Goal: Task Accomplishment & Management: Complete application form

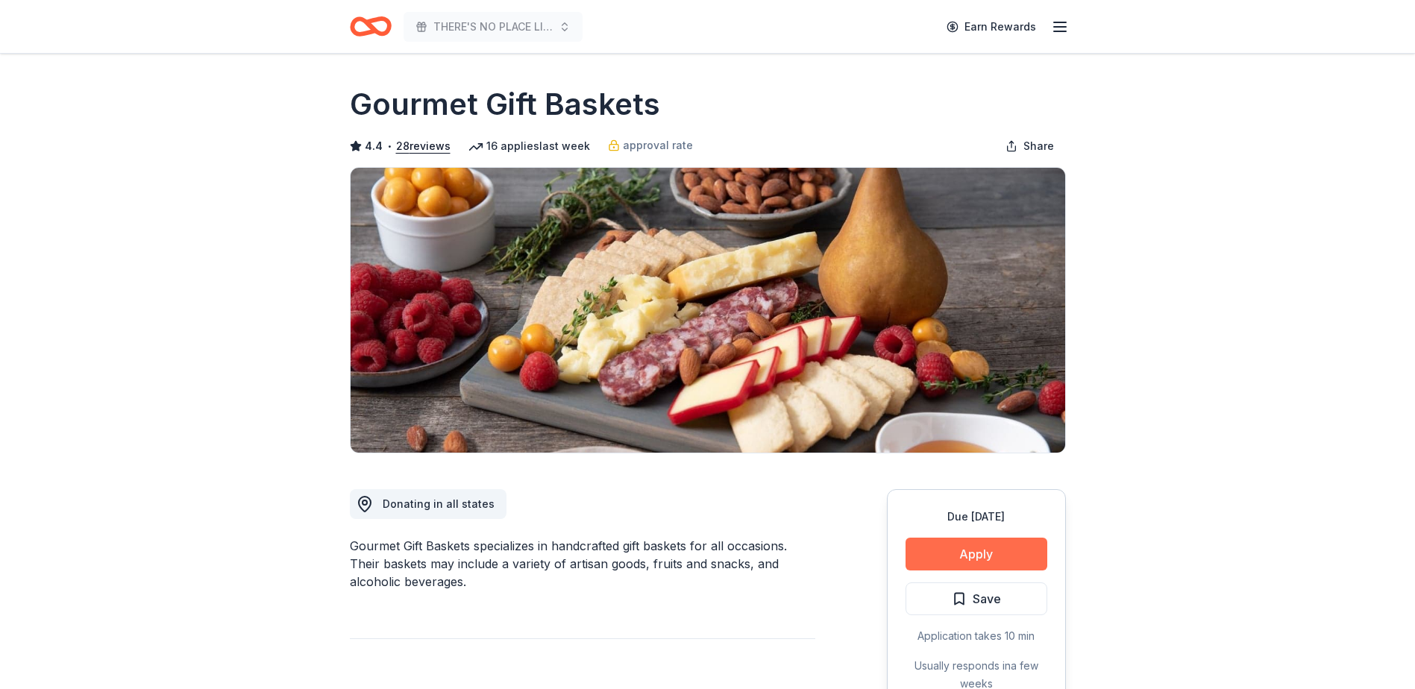
click at [968, 550] on button "Apply" at bounding box center [976, 554] width 142 height 33
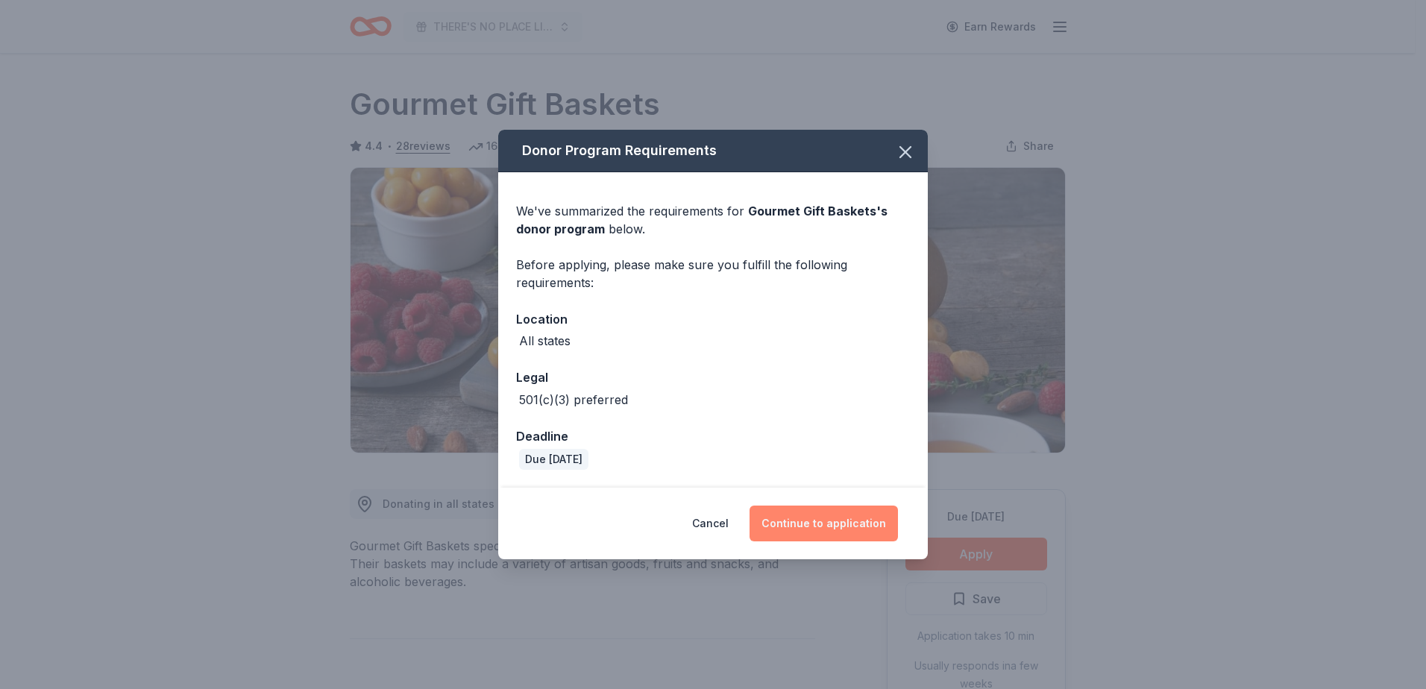
click at [813, 520] on button "Continue to application" at bounding box center [824, 524] width 148 height 36
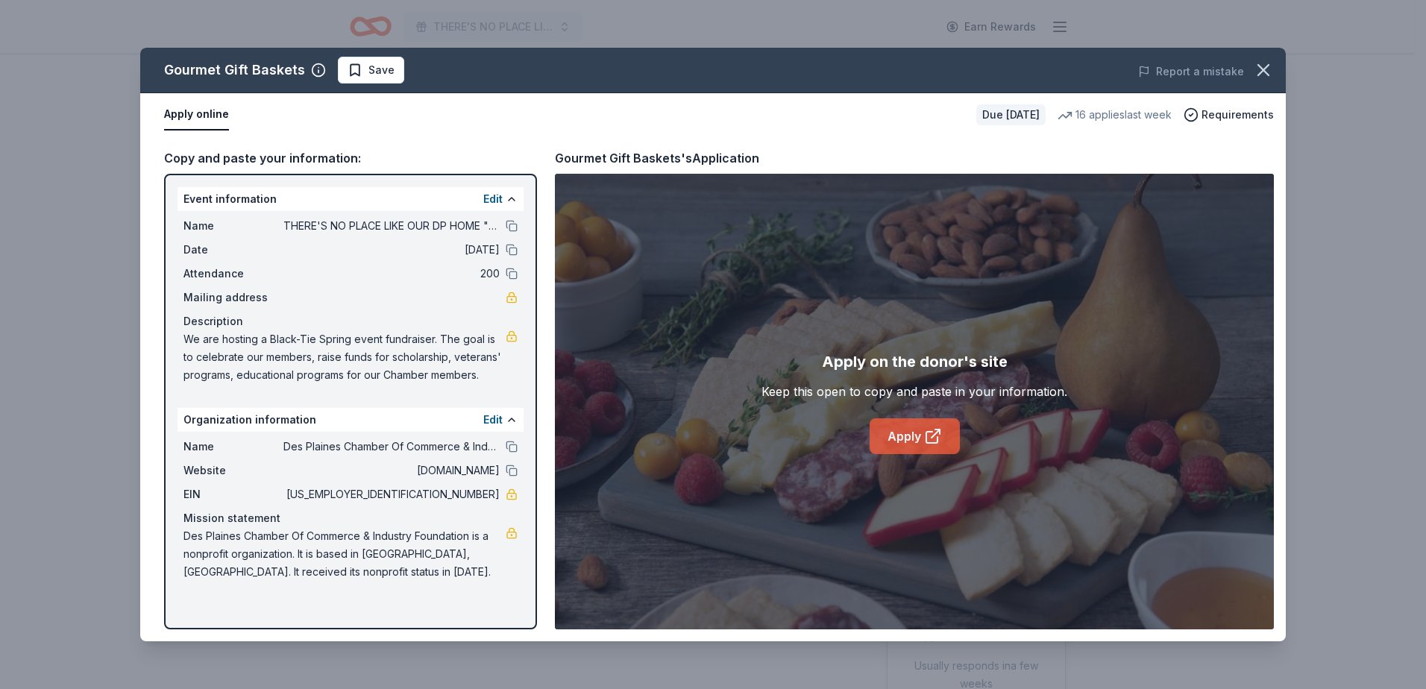
click at [902, 436] on link "Apply" at bounding box center [915, 436] width 90 height 36
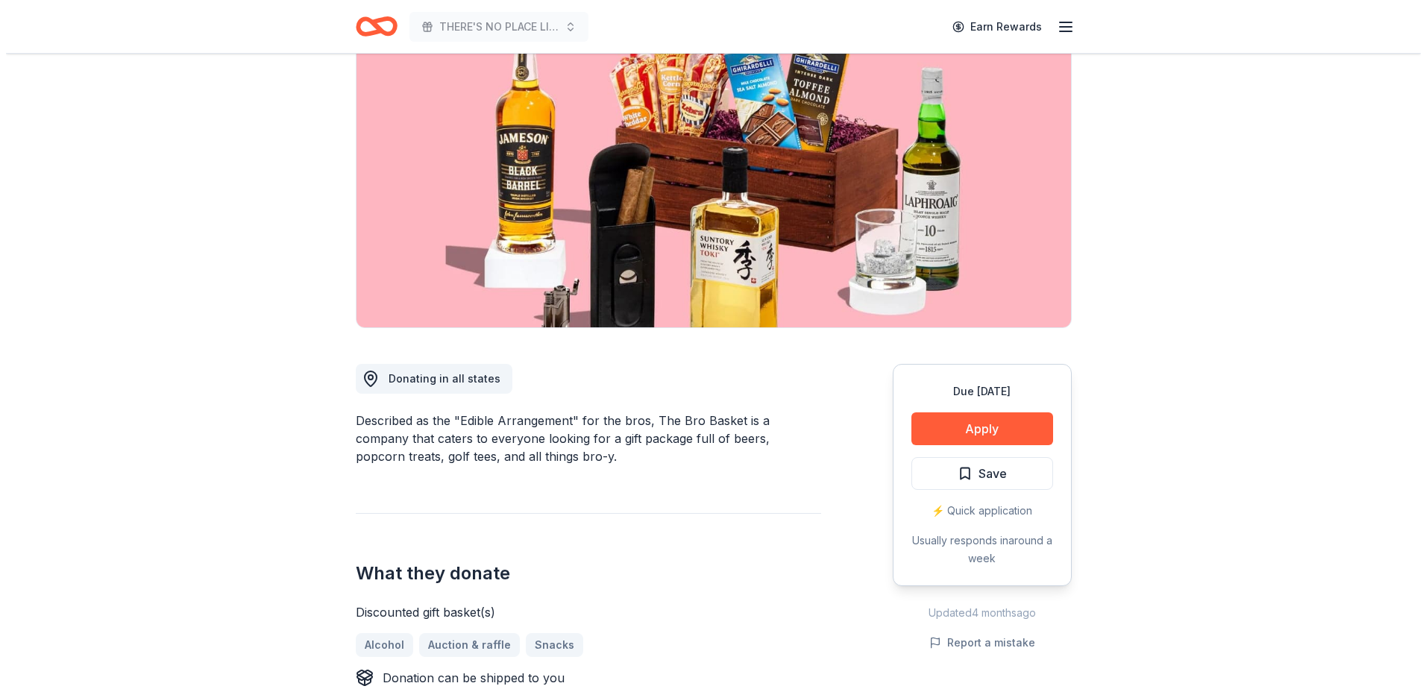
scroll to position [224, 0]
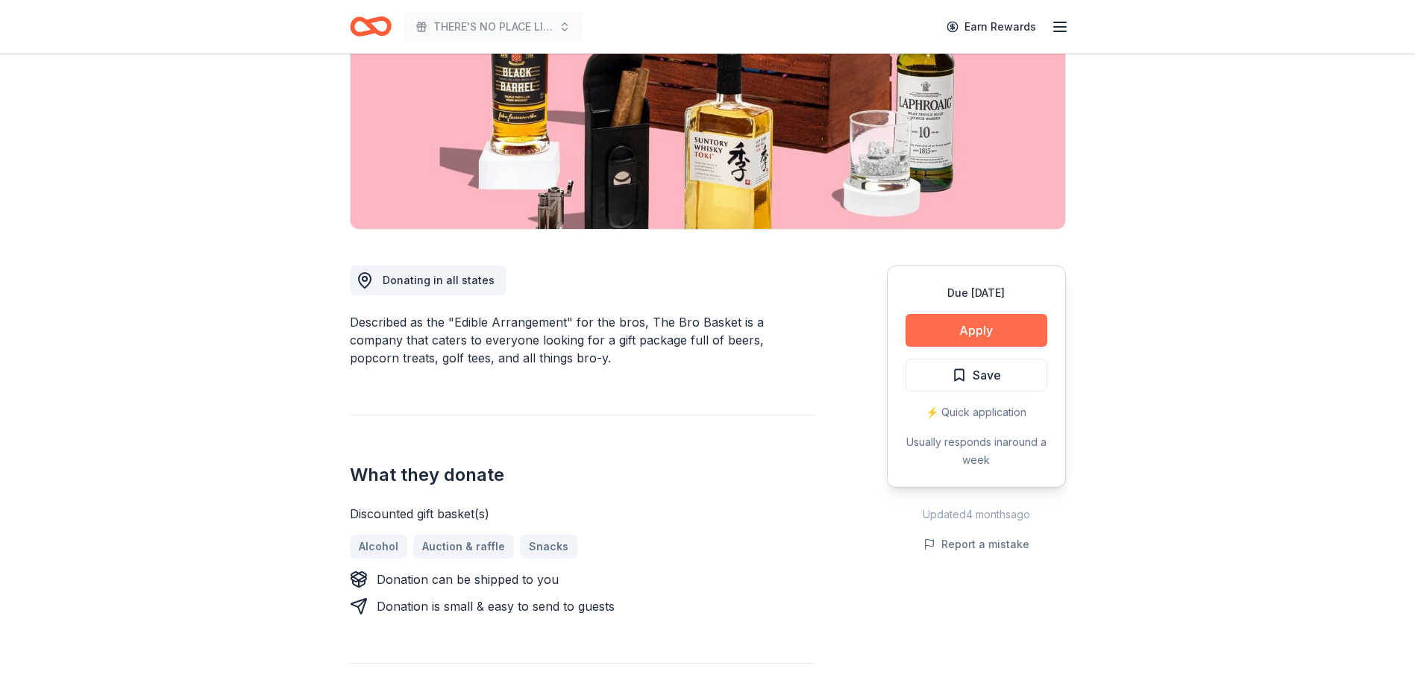
click at [973, 331] on button "Apply" at bounding box center [976, 330] width 142 height 33
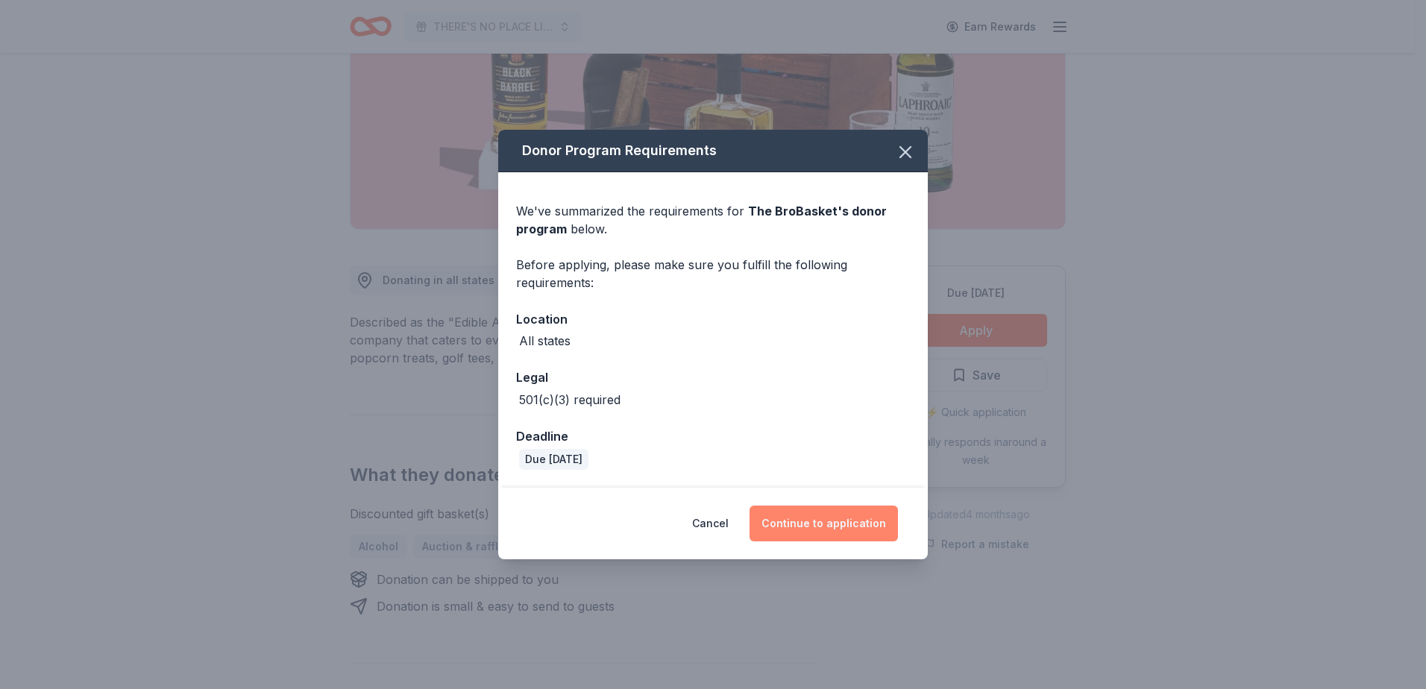
click at [820, 519] on button "Continue to application" at bounding box center [824, 524] width 148 height 36
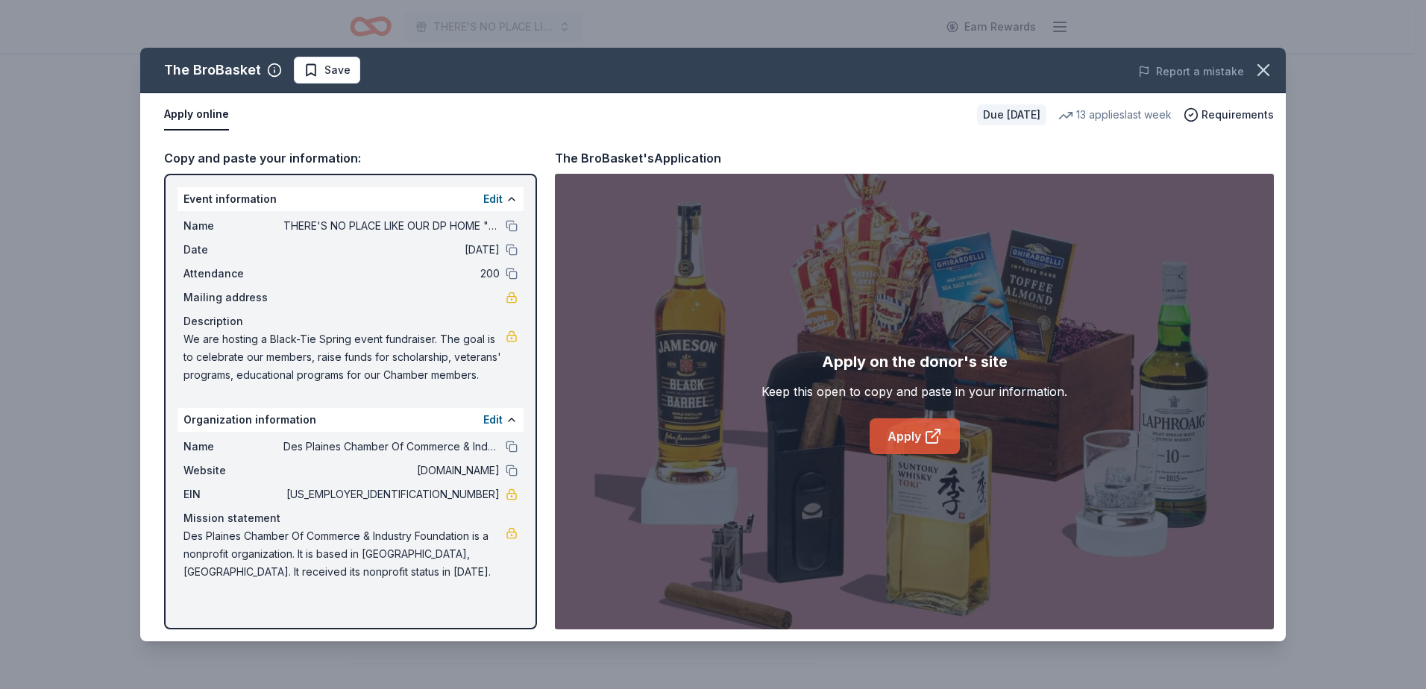
click at [931, 436] on icon at bounding box center [933, 436] width 18 height 18
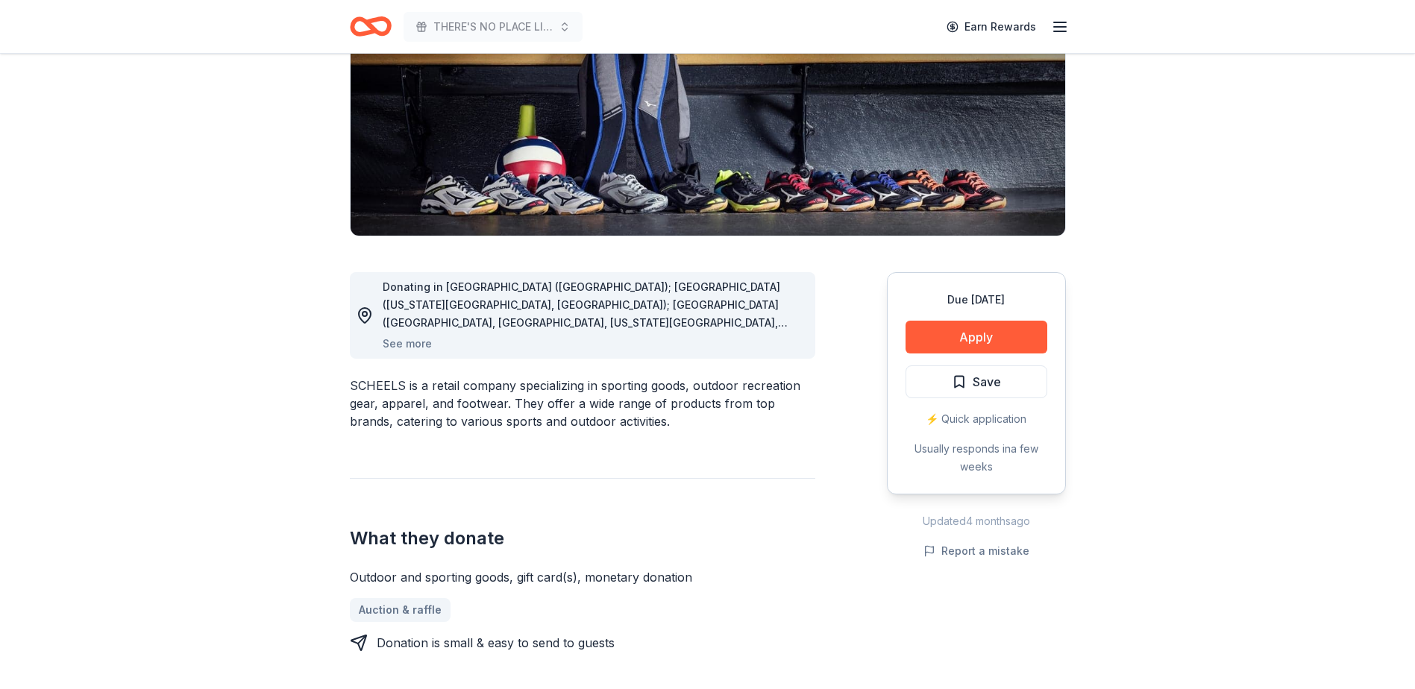
scroll to position [224, 0]
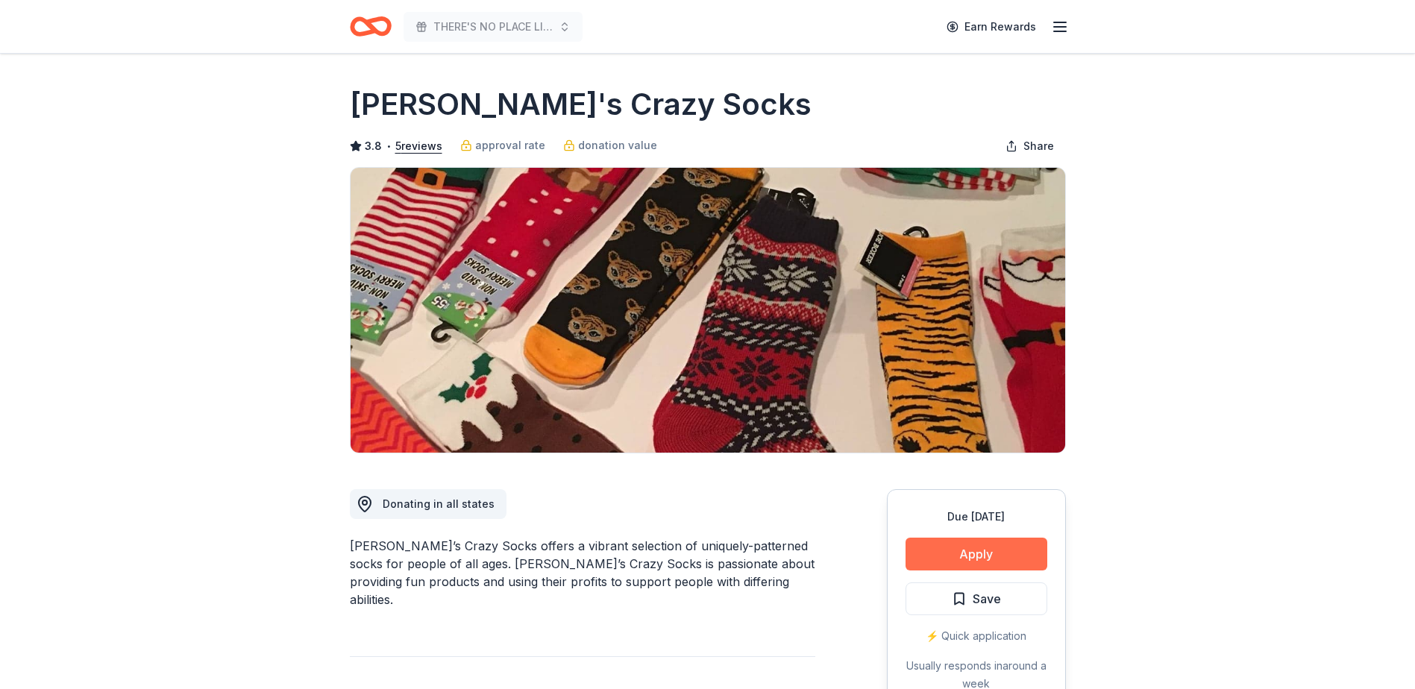
click at [984, 552] on button "Apply" at bounding box center [976, 554] width 142 height 33
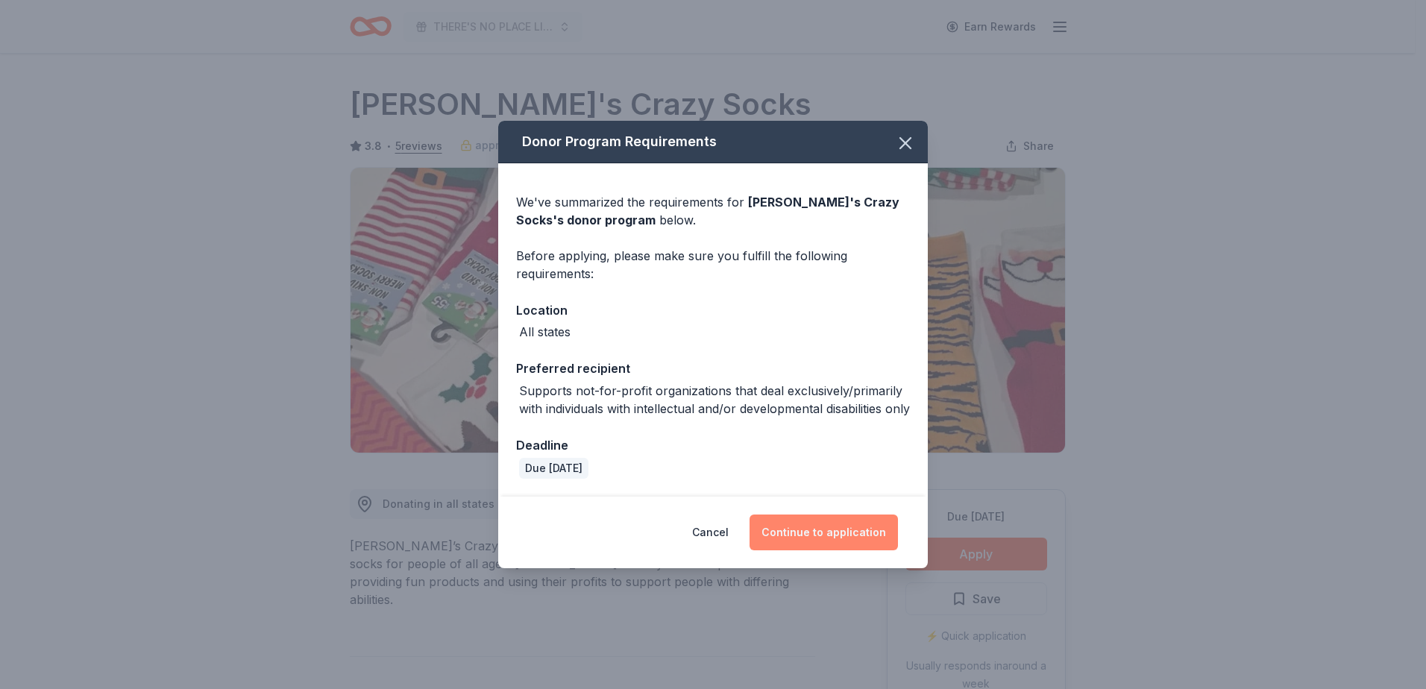
click at [832, 533] on button "Continue to application" at bounding box center [824, 533] width 148 height 36
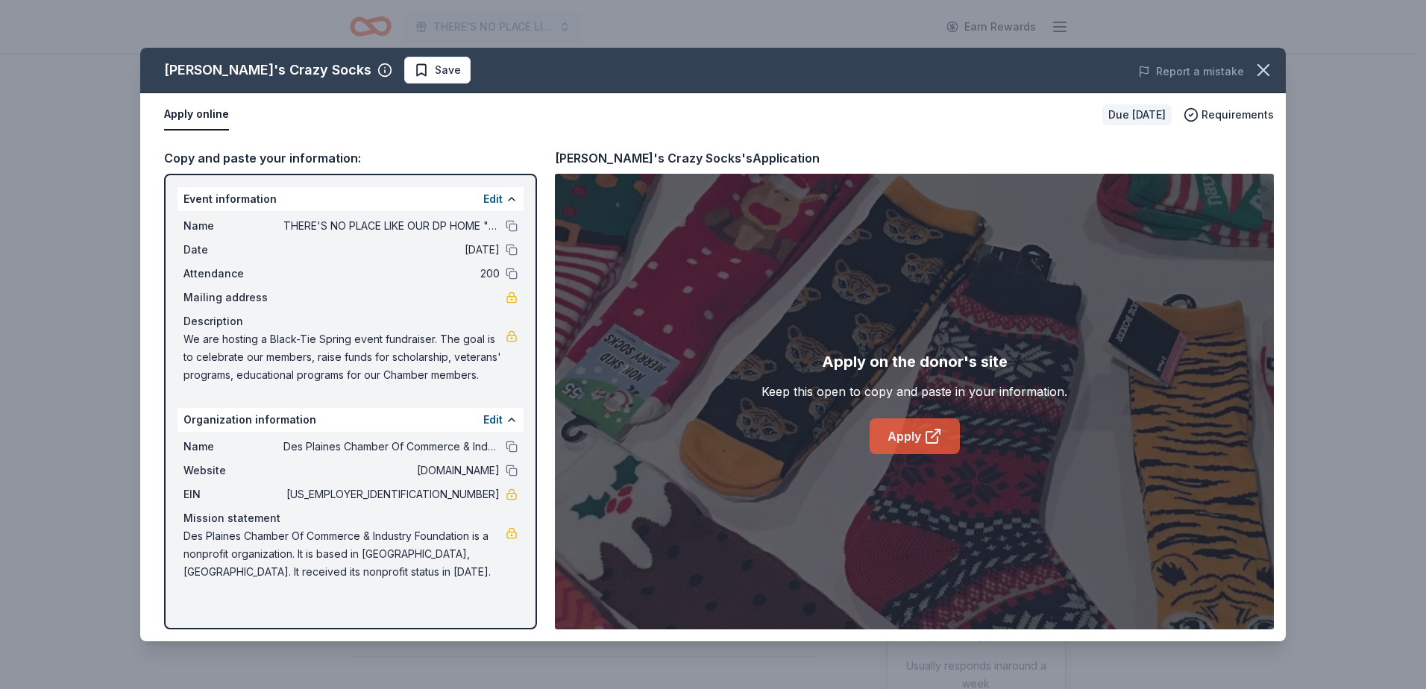
click at [905, 440] on link "Apply" at bounding box center [915, 436] width 90 height 36
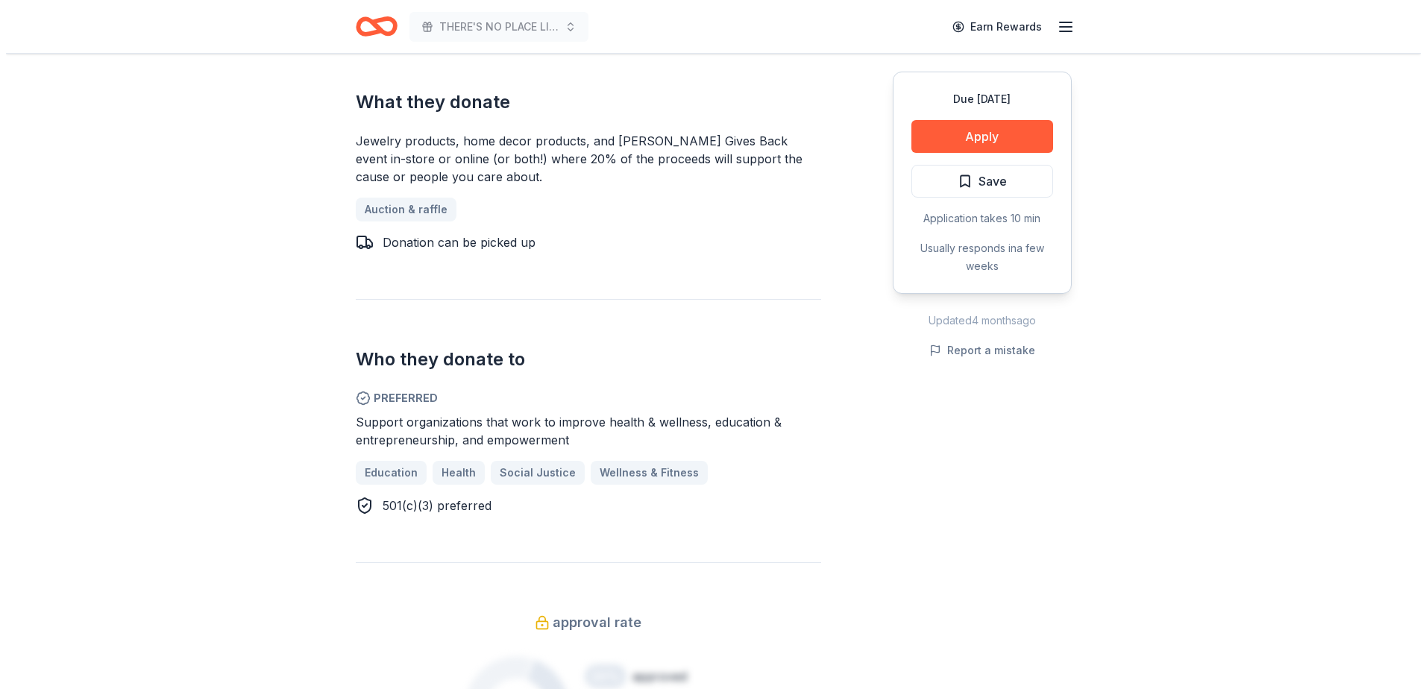
scroll to position [1044, 0]
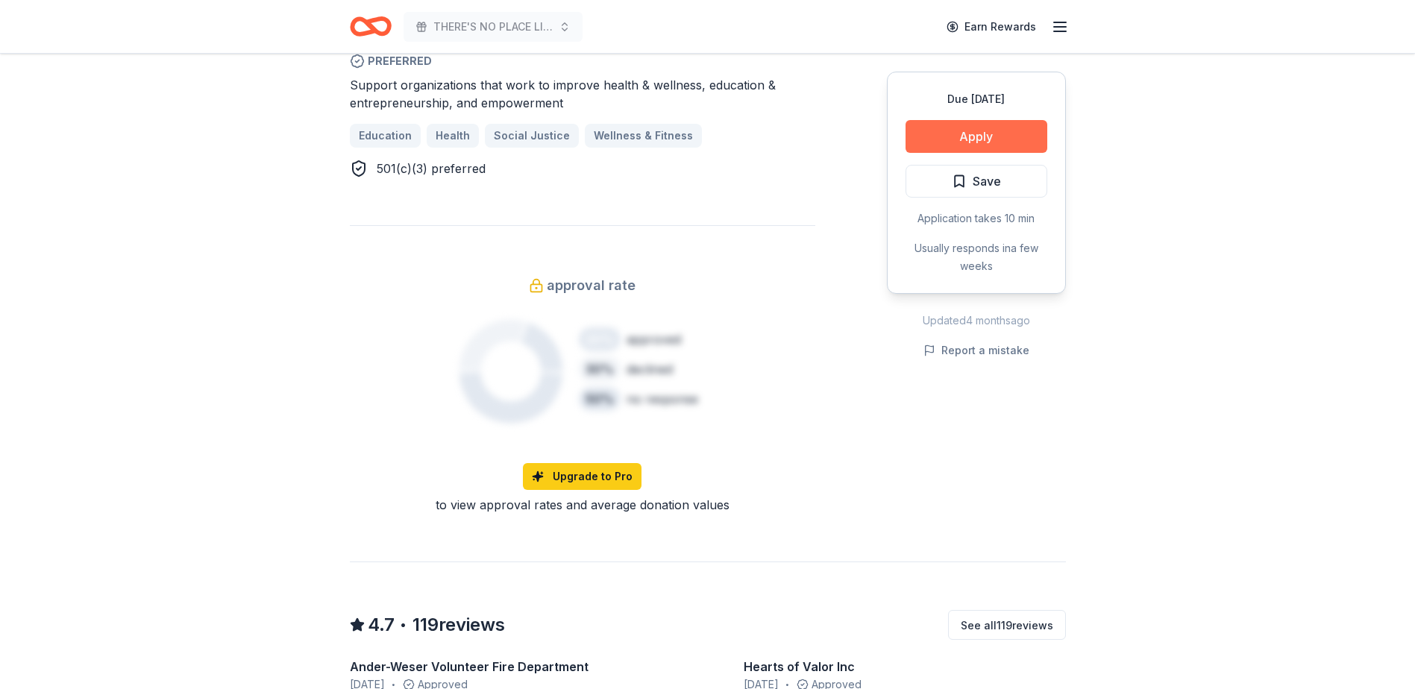
click at [974, 141] on button "Apply" at bounding box center [976, 136] width 142 height 33
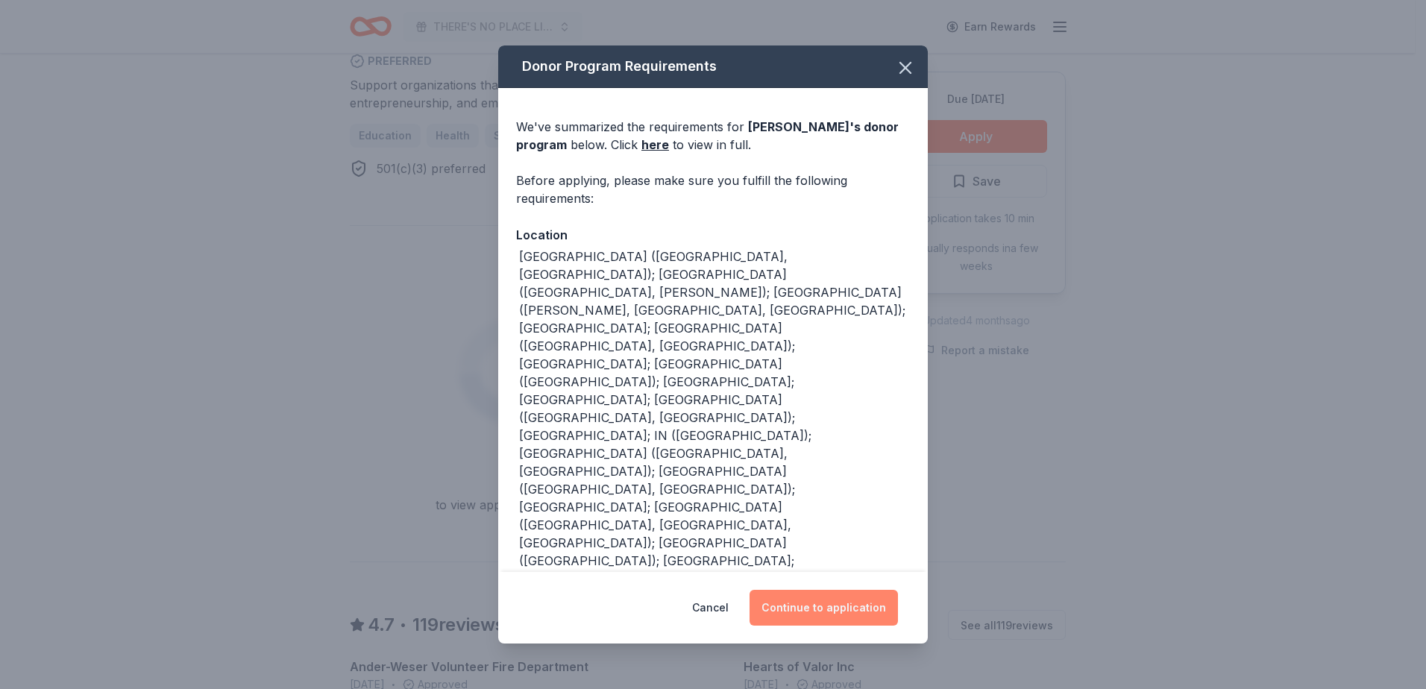
click at [832, 609] on button "Continue to application" at bounding box center [824, 608] width 148 height 36
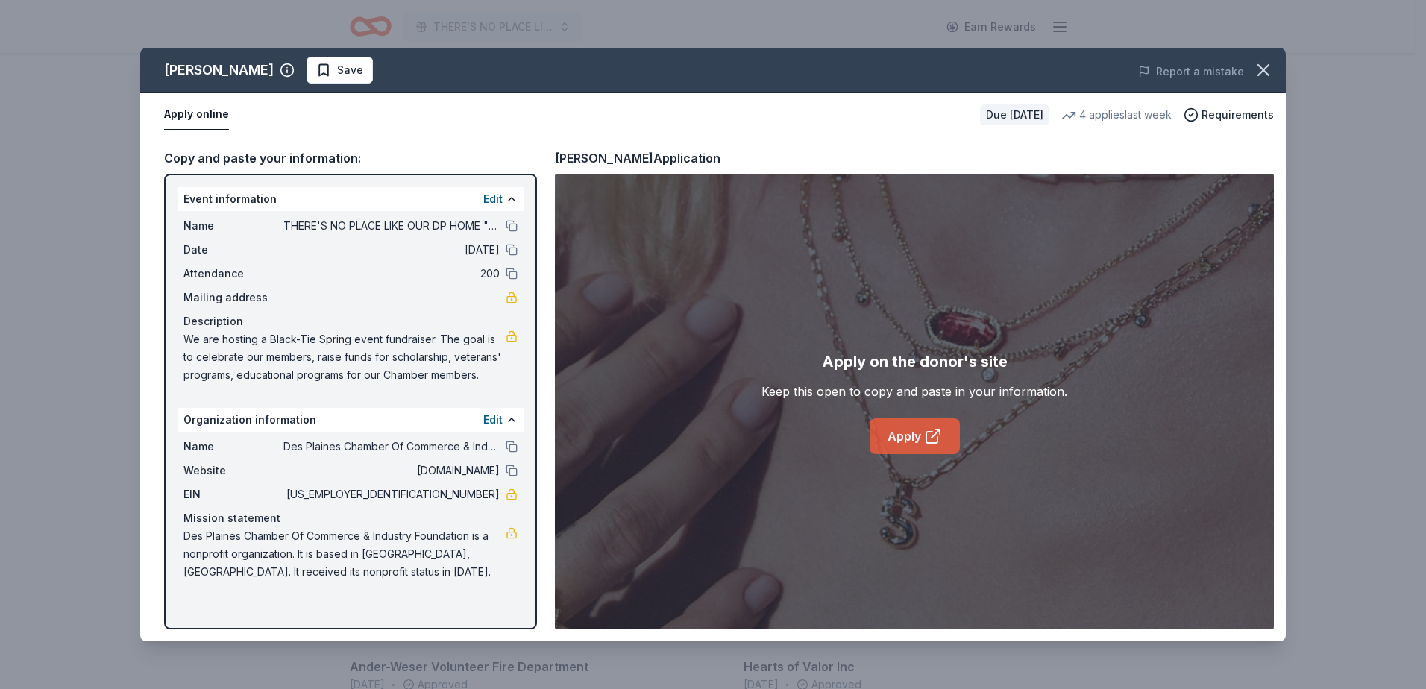
click at [909, 439] on link "Apply" at bounding box center [915, 436] width 90 height 36
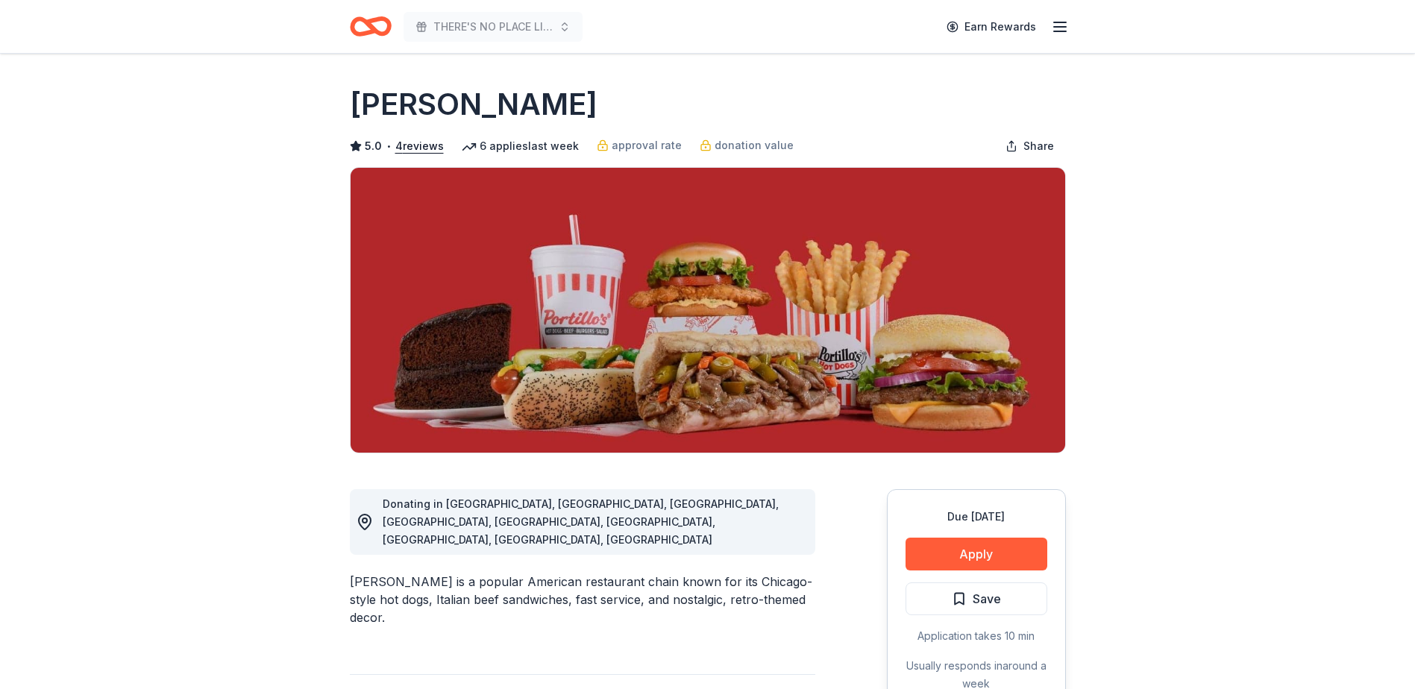
drag, startPoint x: 962, startPoint y: 560, endPoint x: 848, endPoint y: 545, distance: 115.1
click at [962, 559] on button "Apply" at bounding box center [976, 554] width 142 height 33
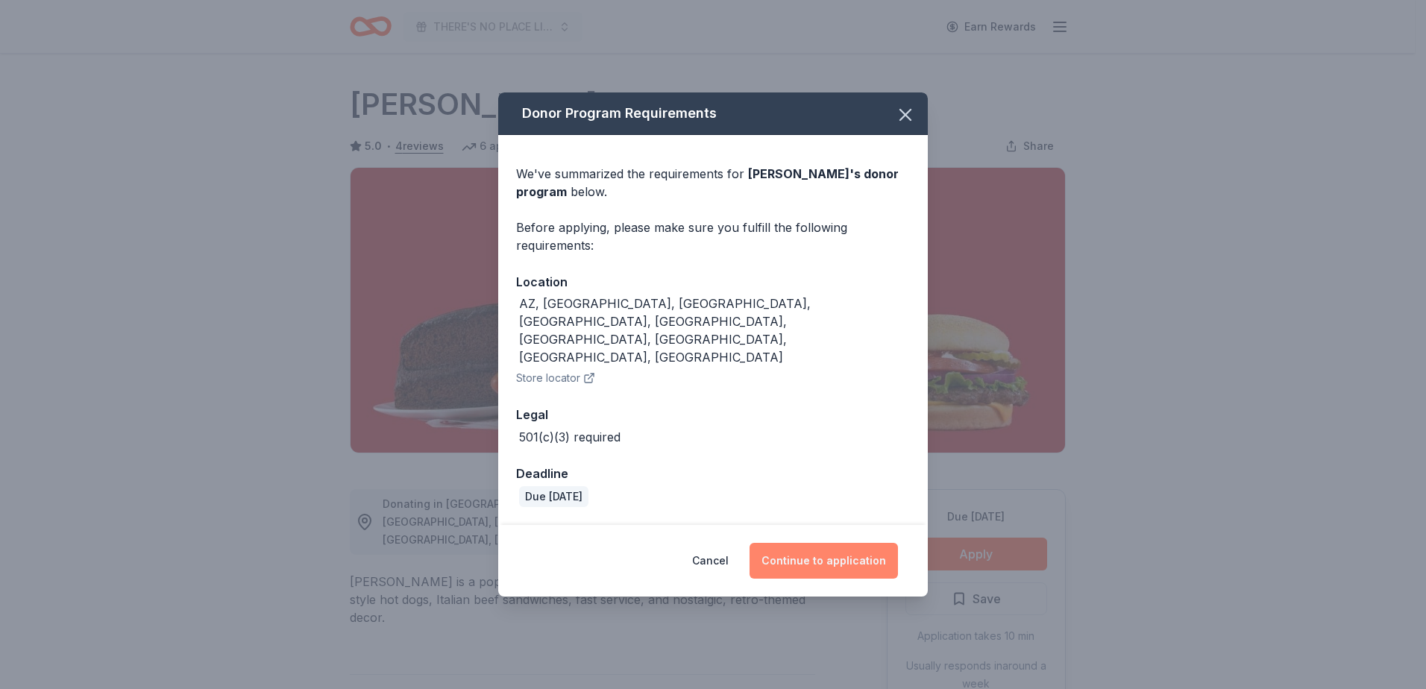
click at [813, 543] on button "Continue to application" at bounding box center [824, 561] width 148 height 36
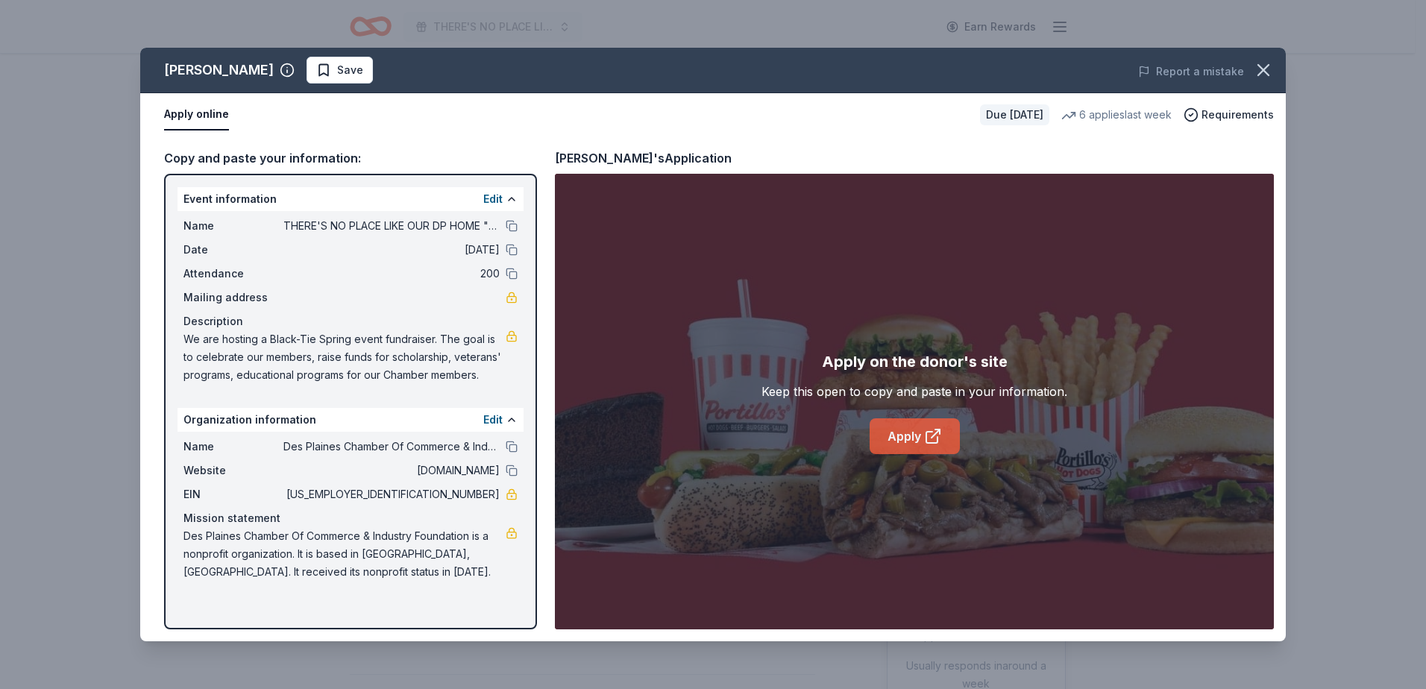
click at [909, 438] on link "Apply" at bounding box center [915, 436] width 90 height 36
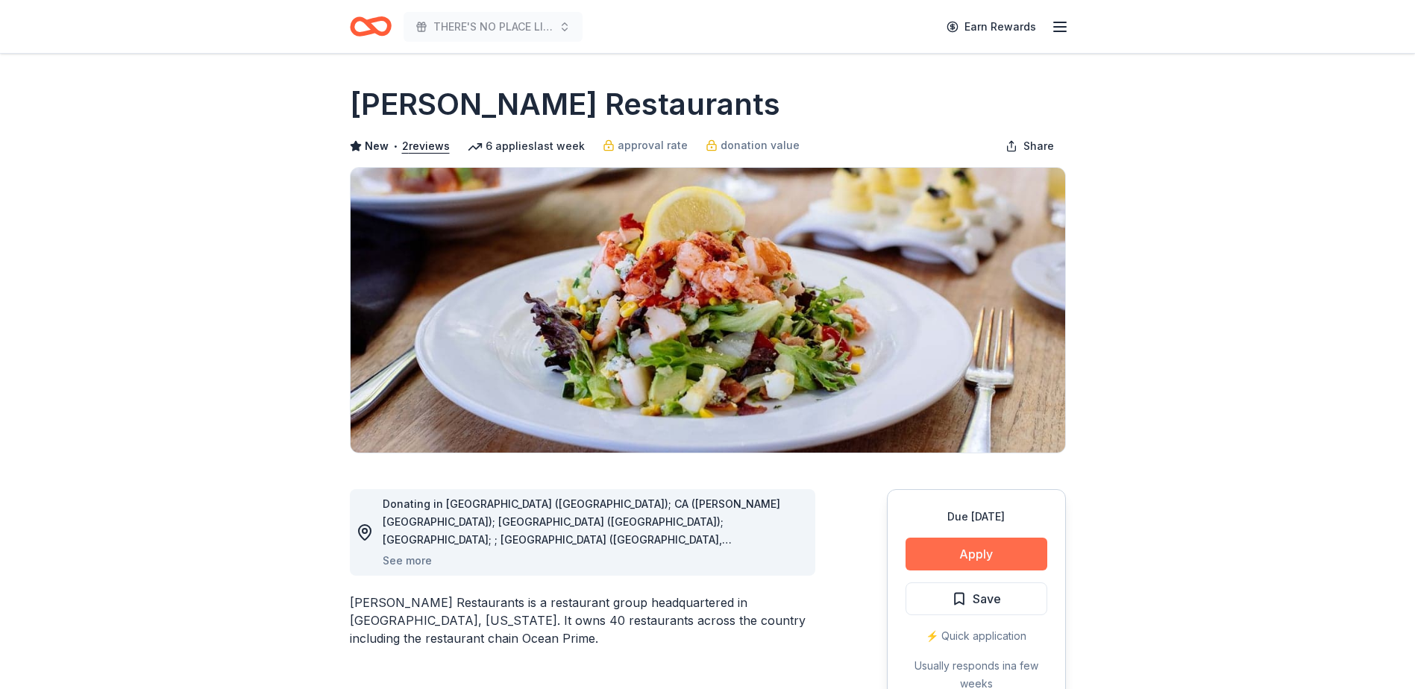
click at [959, 554] on button "Apply" at bounding box center [976, 554] width 142 height 33
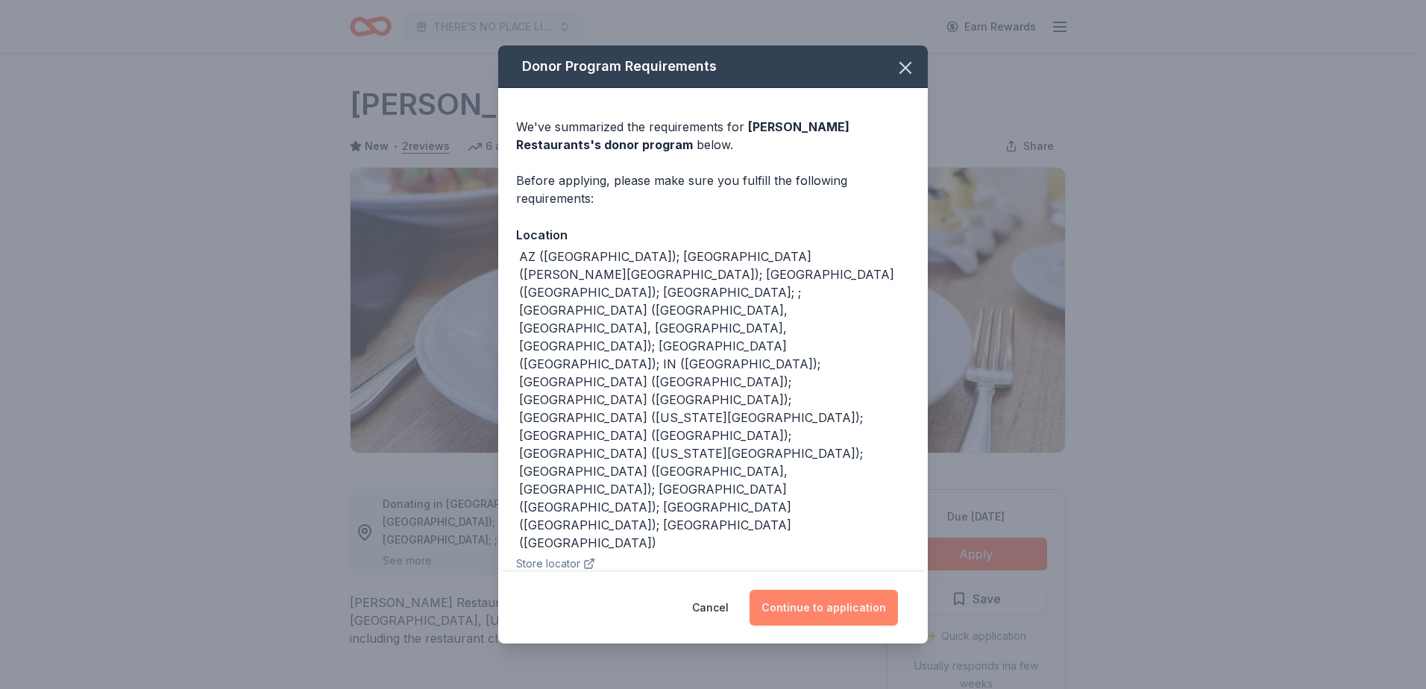
click at [864, 606] on button "Continue to application" at bounding box center [824, 608] width 148 height 36
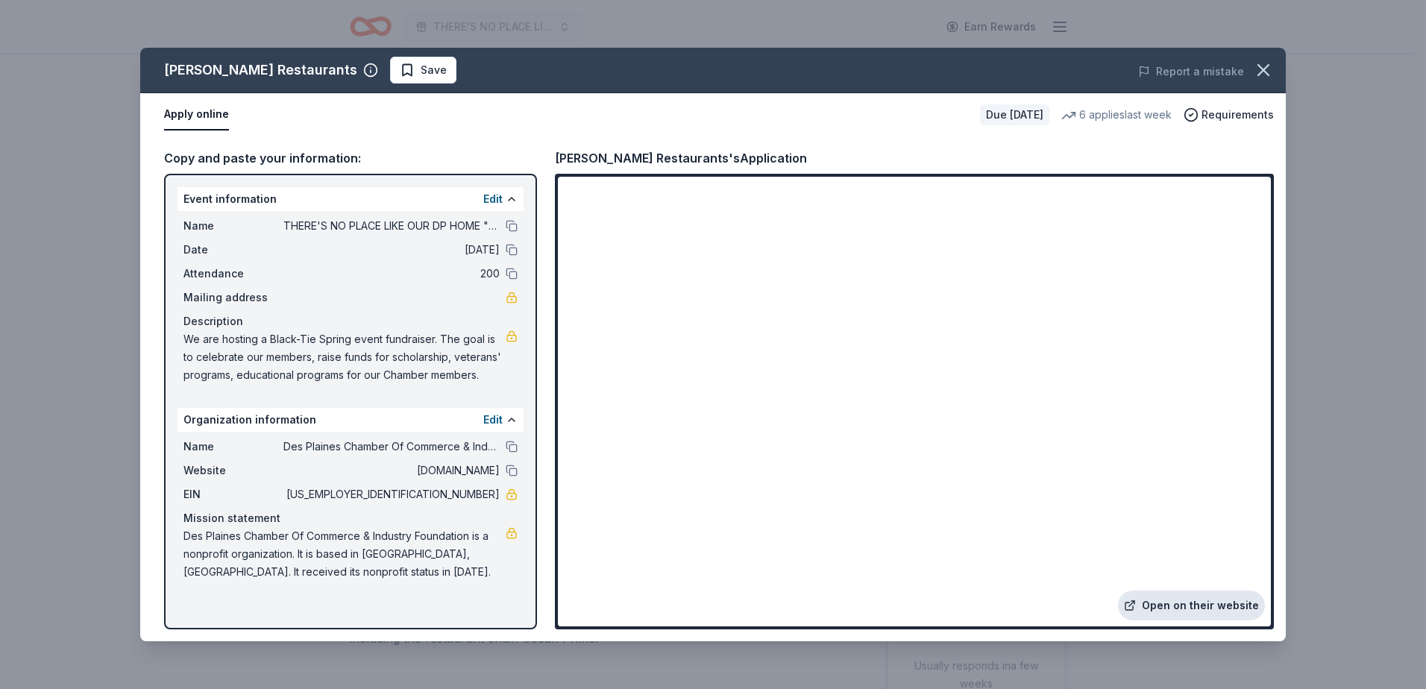
click at [1153, 599] on link "Open on their website" at bounding box center [1191, 606] width 147 height 30
click at [215, 116] on button "Apply online" at bounding box center [196, 114] width 65 height 31
click at [1258, 75] on icon "button" at bounding box center [1263, 70] width 10 height 10
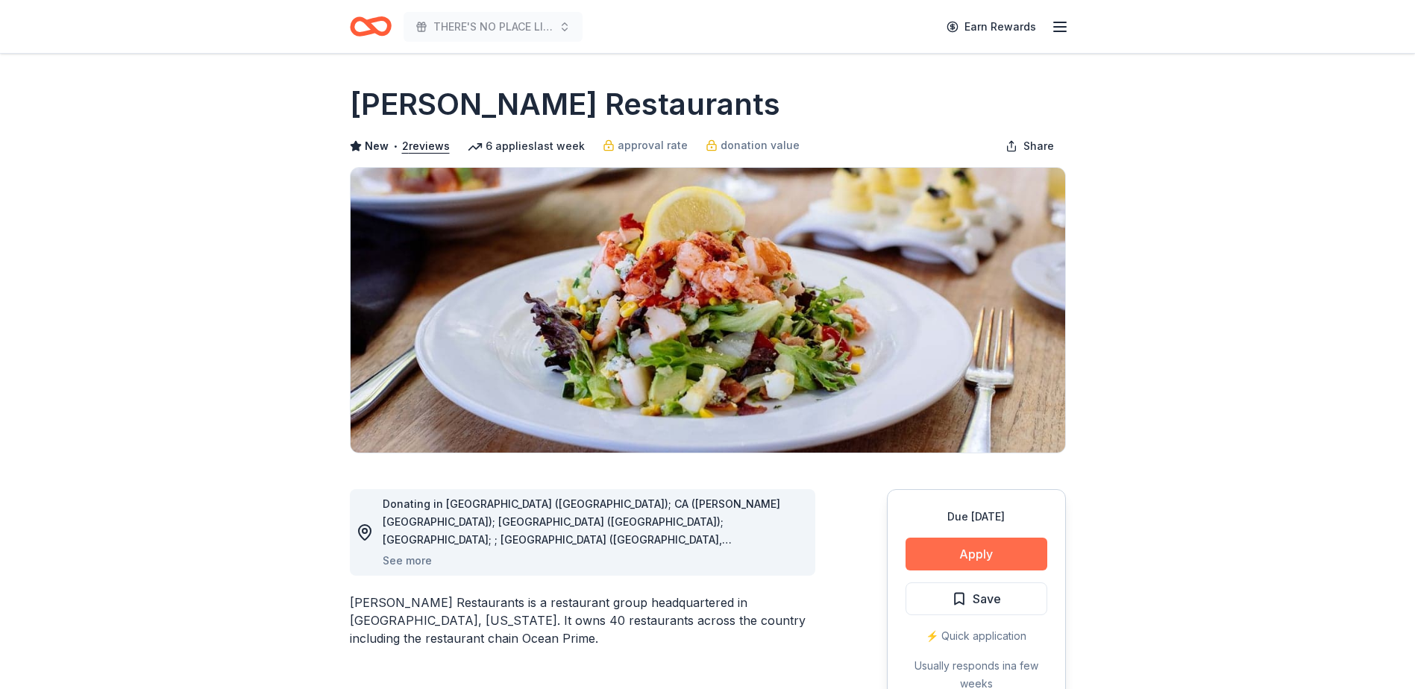
click at [931, 545] on button "Apply" at bounding box center [976, 554] width 142 height 33
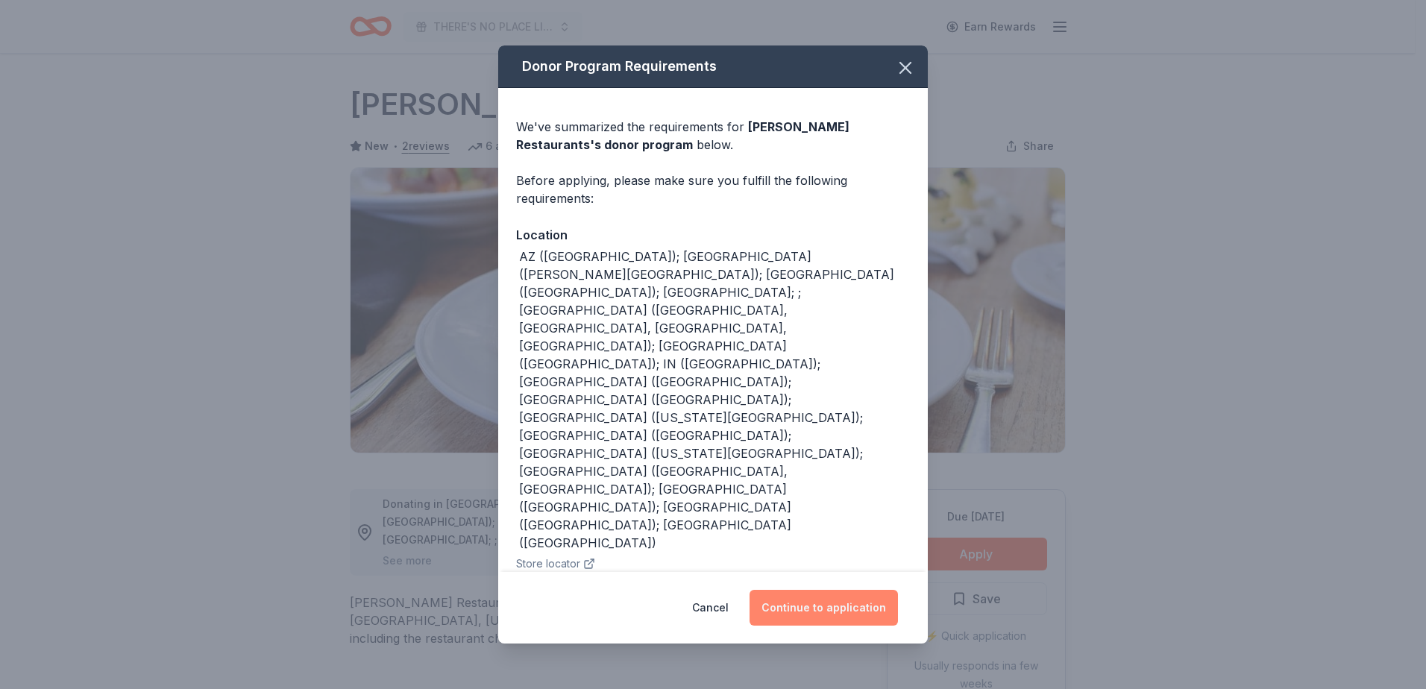
click at [794, 611] on button "Continue to application" at bounding box center [824, 608] width 148 height 36
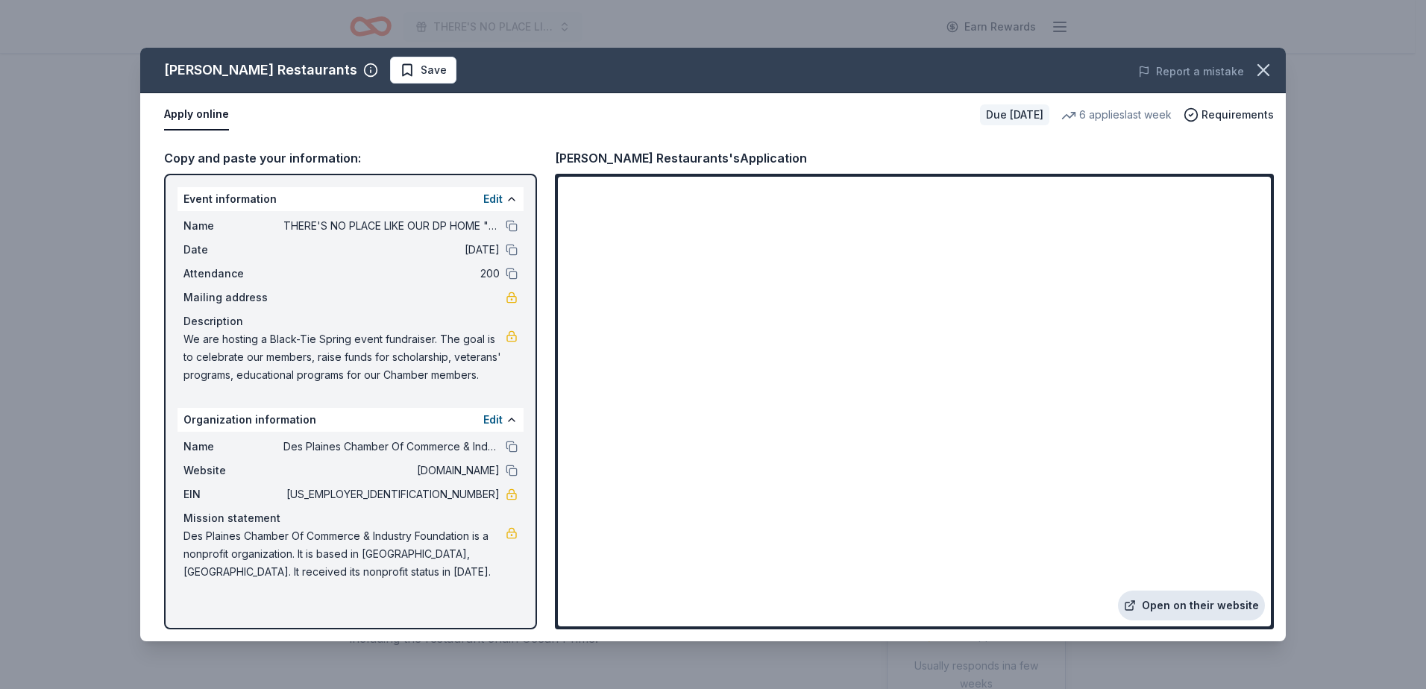
click at [1187, 594] on link "Open on their website" at bounding box center [1191, 606] width 147 height 30
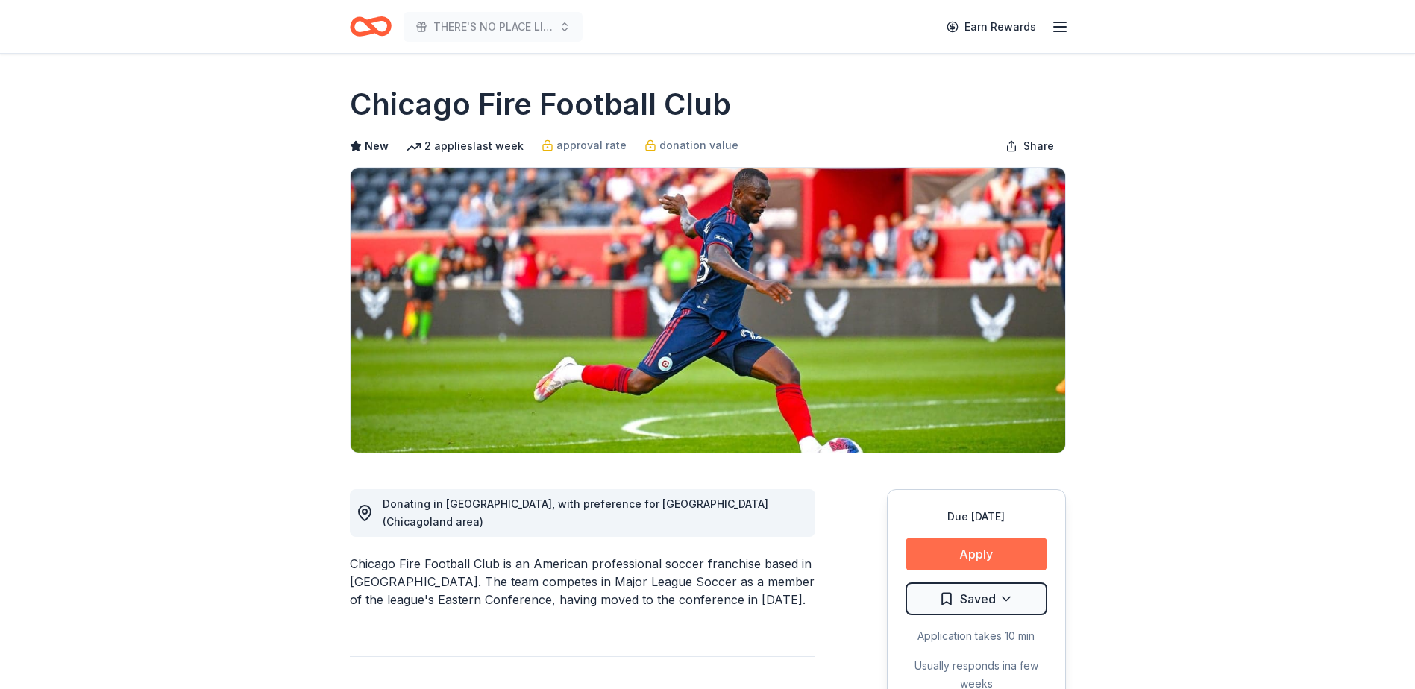
click at [945, 557] on button "Apply" at bounding box center [976, 554] width 142 height 33
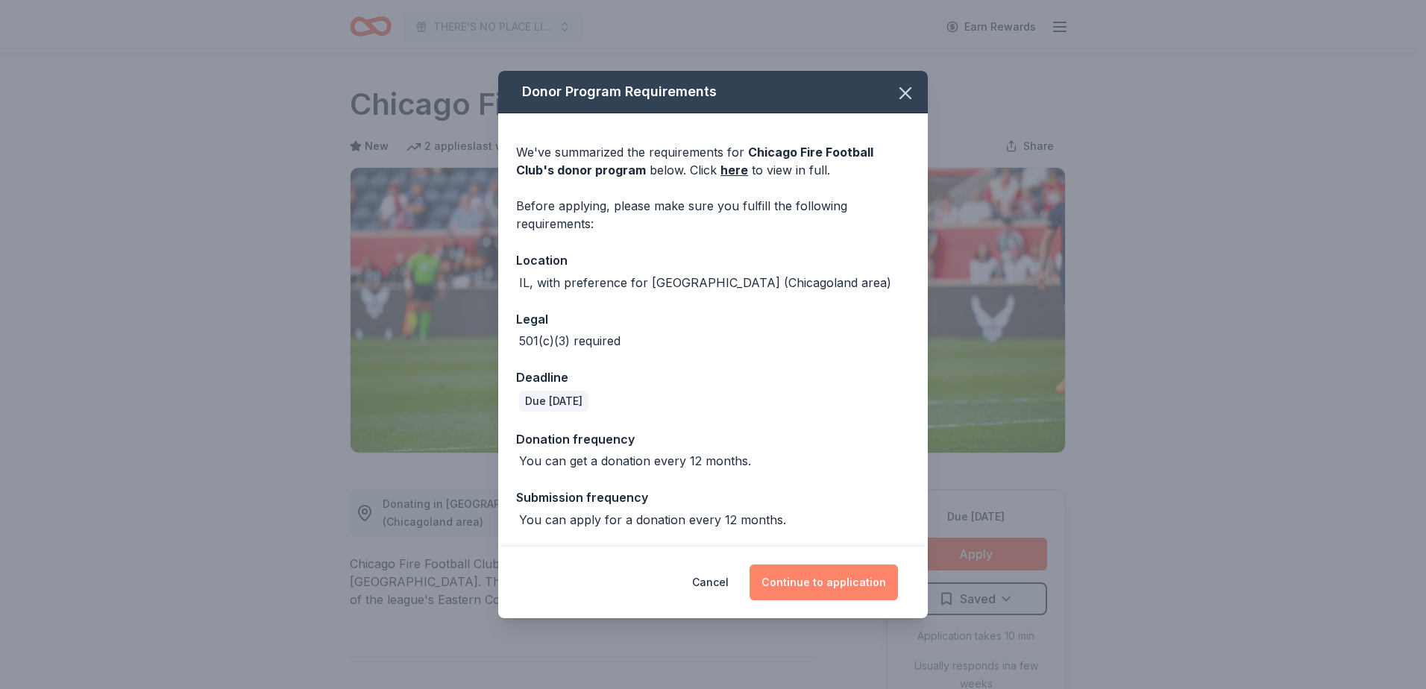
click at [837, 581] on button "Continue to application" at bounding box center [824, 583] width 148 height 36
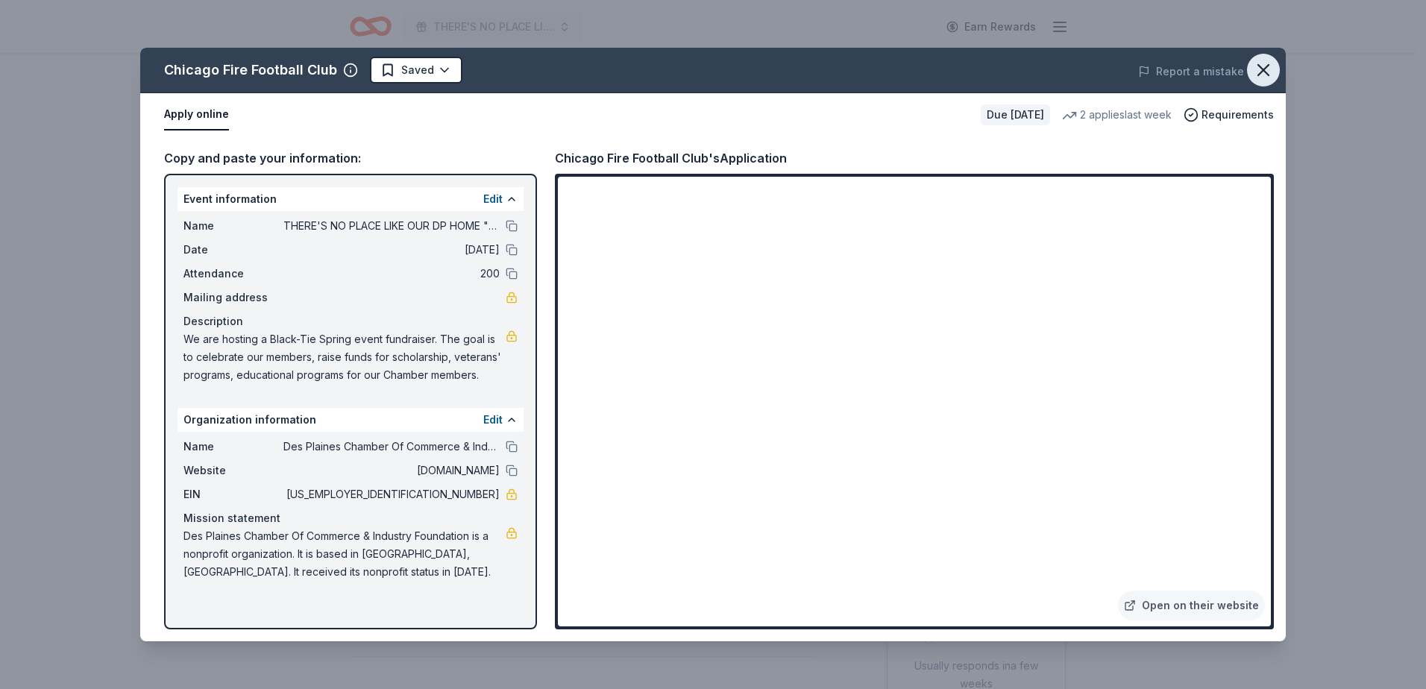
click at [1268, 70] on icon "button" at bounding box center [1263, 70] width 21 height 21
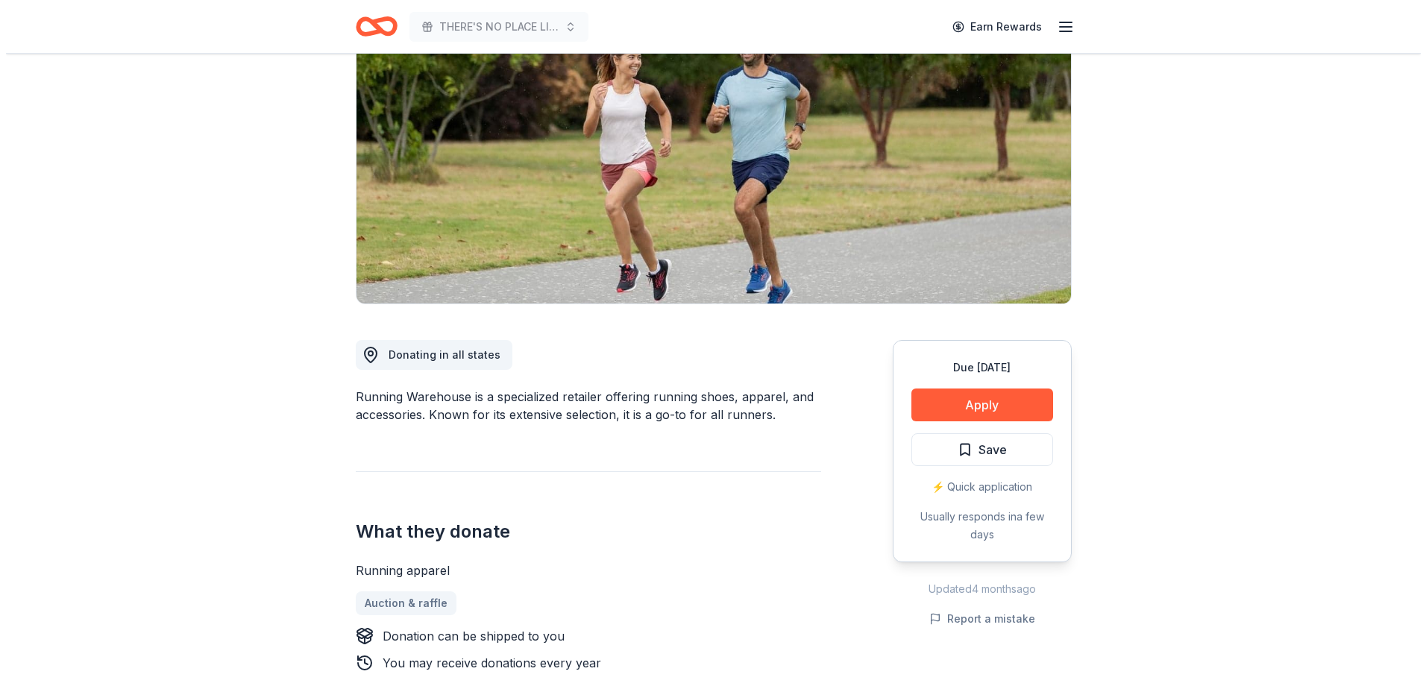
scroll to position [298, 0]
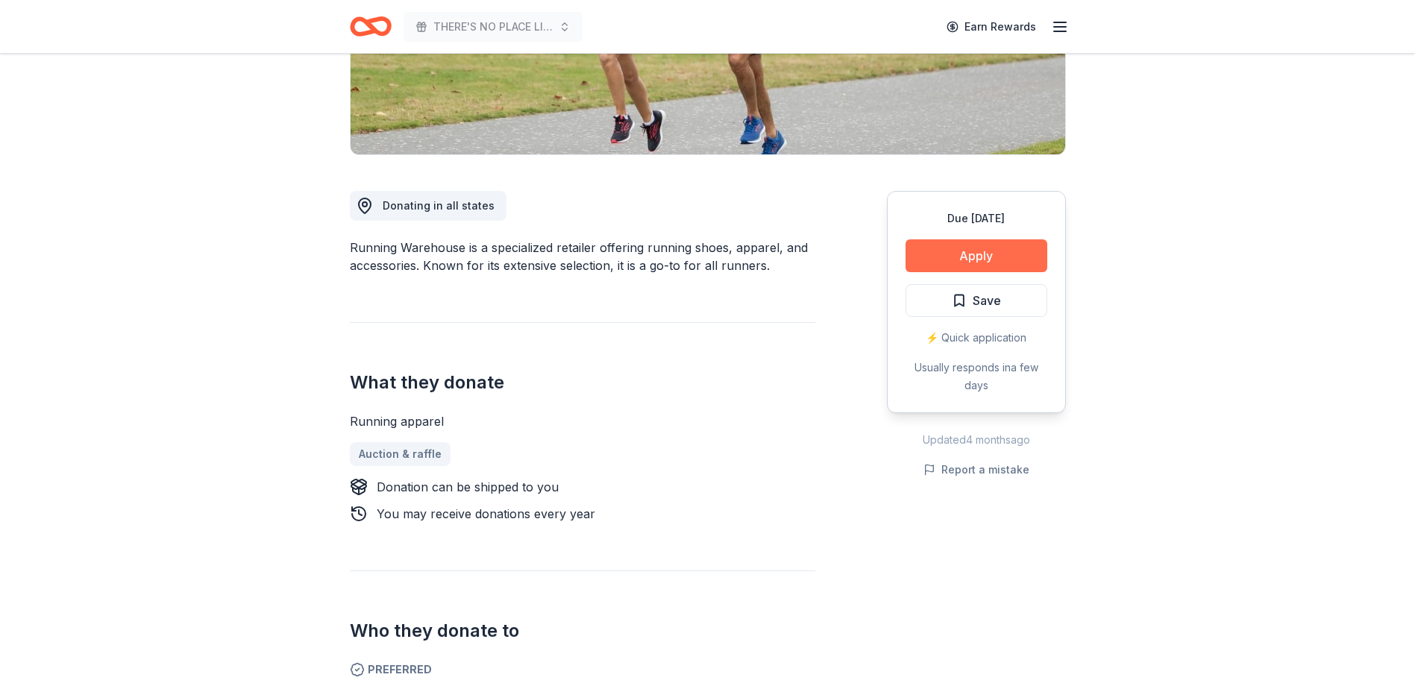
click at [961, 256] on button "Apply" at bounding box center [976, 255] width 142 height 33
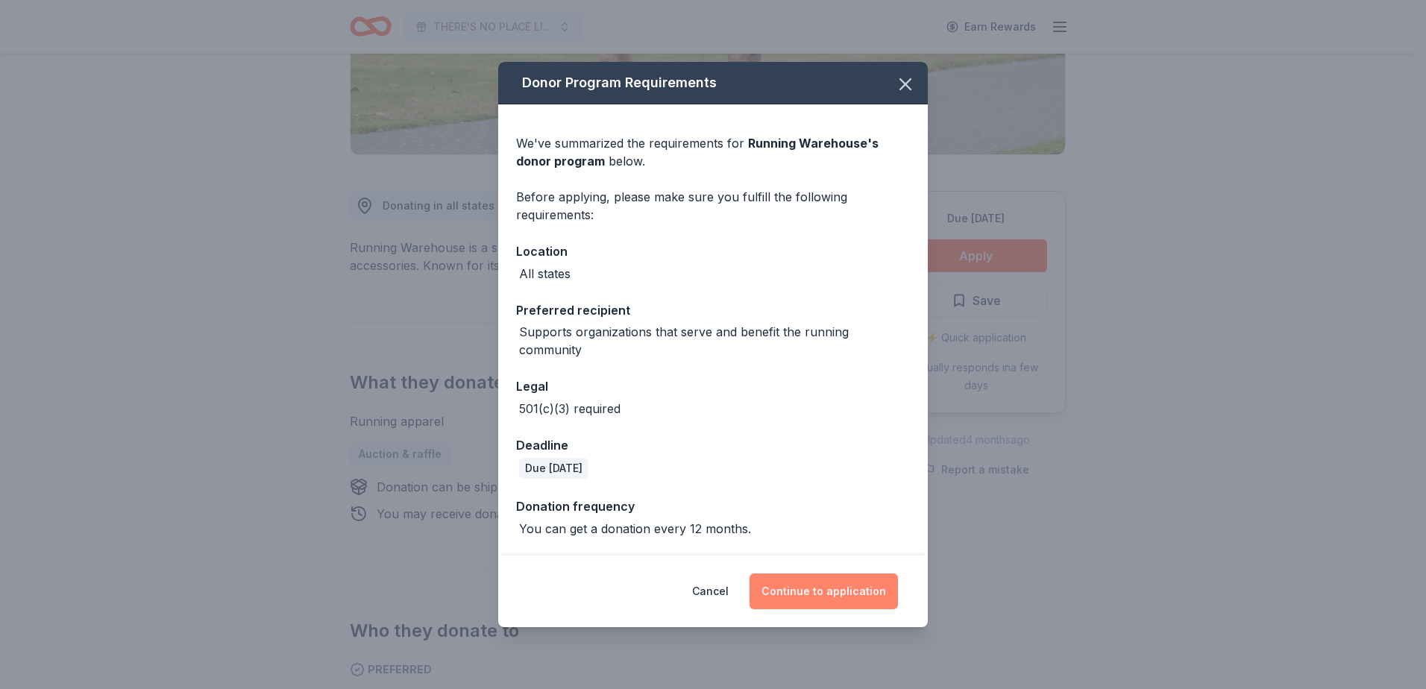
click at [821, 580] on button "Continue to application" at bounding box center [824, 592] width 148 height 36
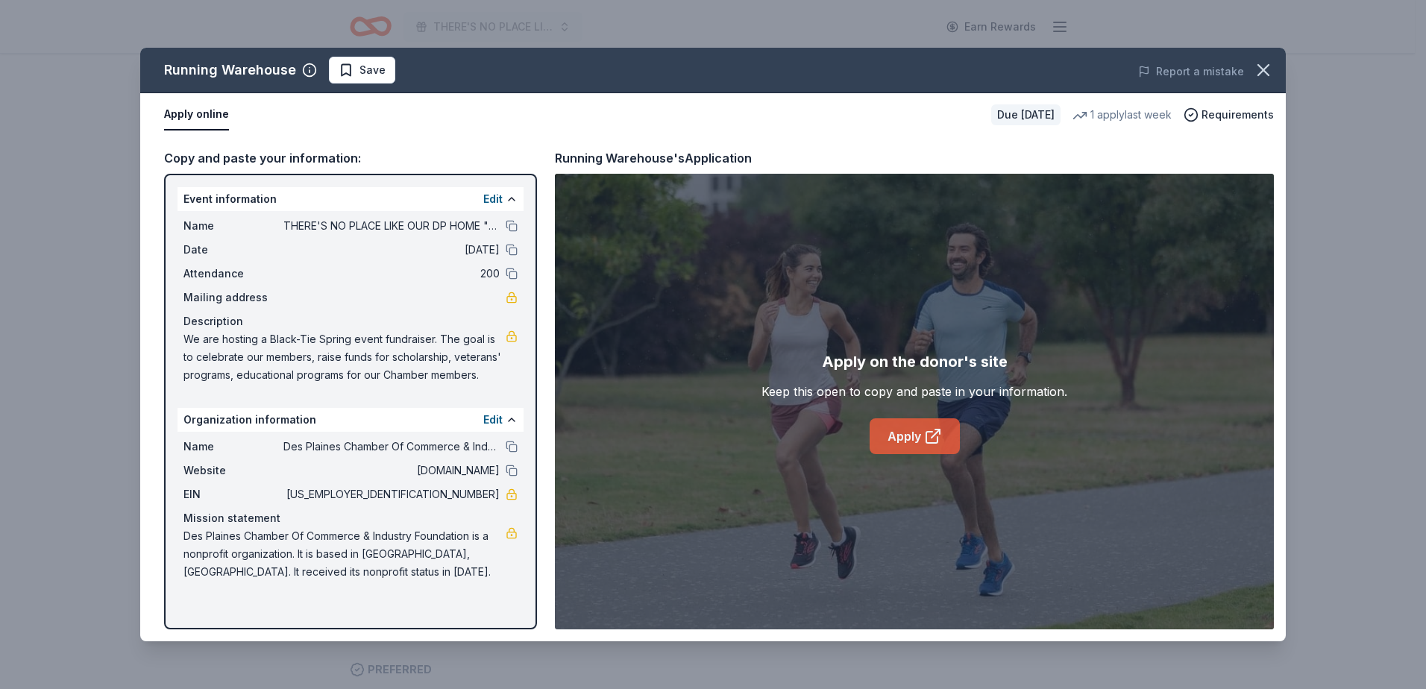
click at [905, 433] on link "Apply" at bounding box center [915, 436] width 90 height 36
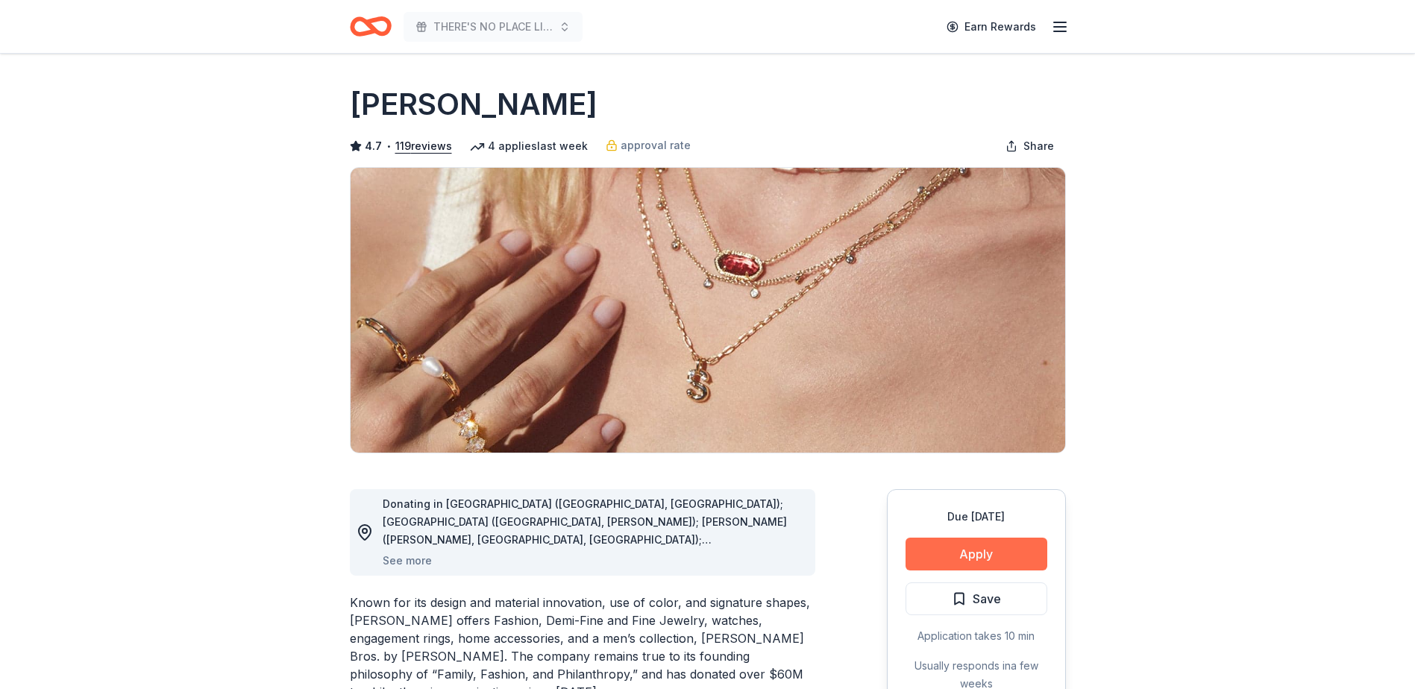
click at [986, 555] on button "Apply" at bounding box center [976, 554] width 142 height 33
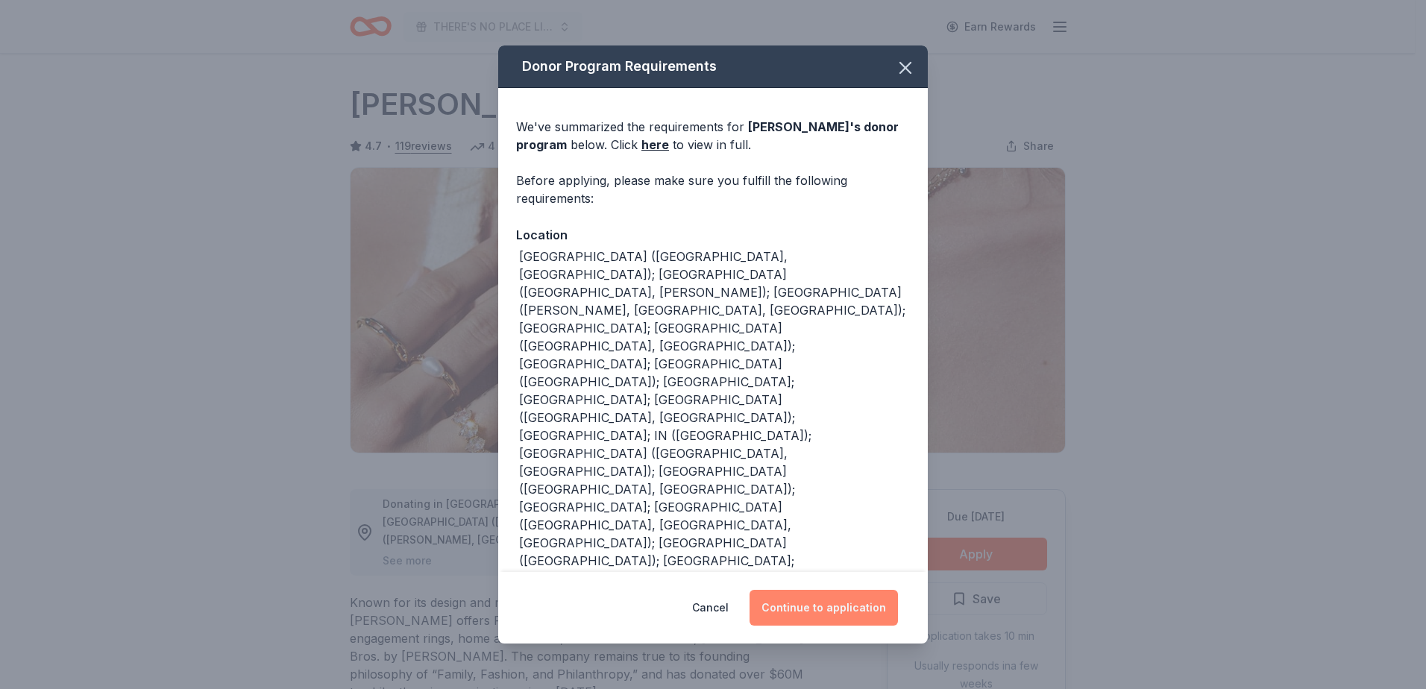
click at [819, 612] on button "Continue to application" at bounding box center [824, 608] width 148 height 36
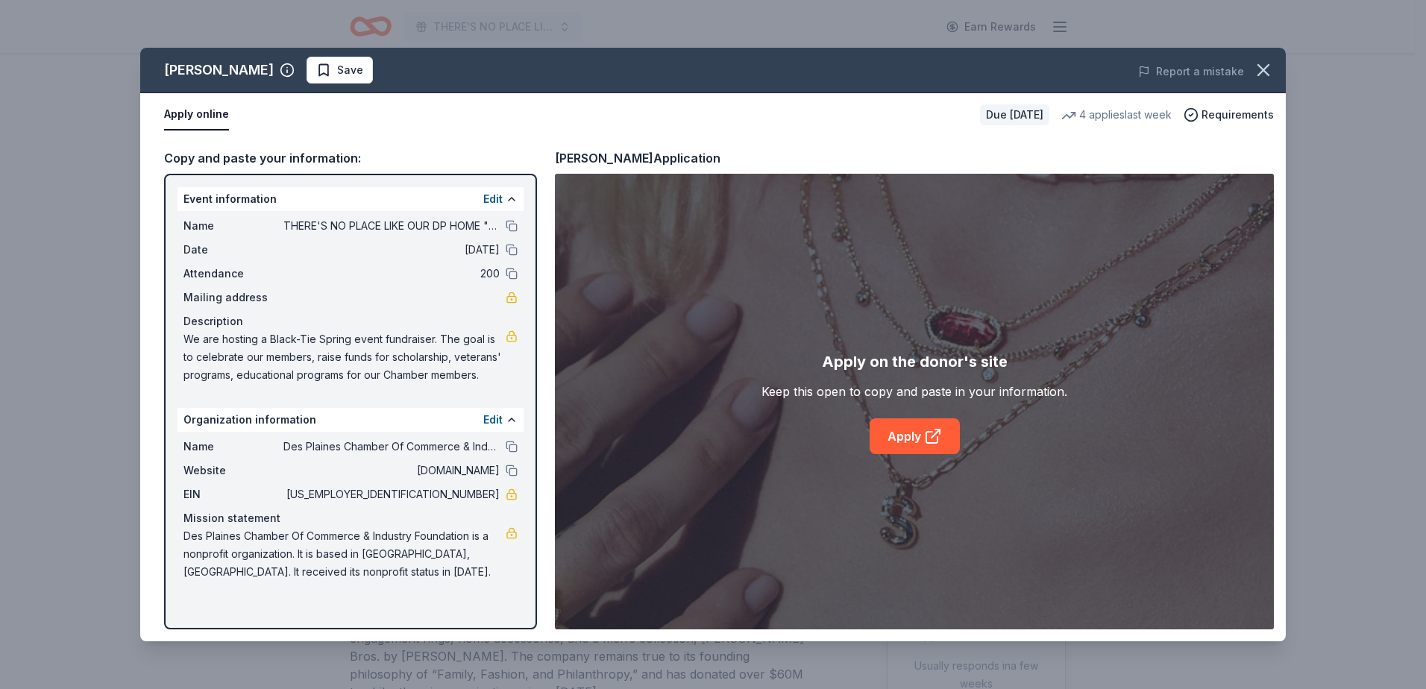
click at [903, 458] on div "Apply on the donor's site Keep this open to copy and paste in your information.…" at bounding box center [914, 402] width 719 height 456
click at [902, 439] on link "Apply" at bounding box center [915, 436] width 90 height 36
